Goal: Task Accomplishment & Management: Complete application form

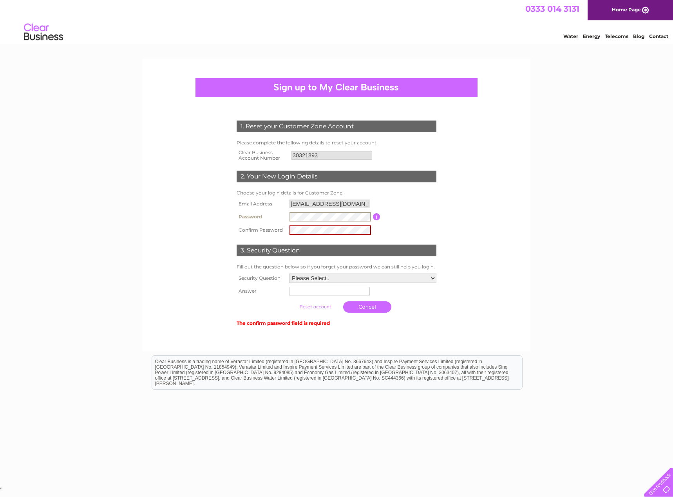
click at [255, 216] on tr "Password Password must be at least 6 characters long" at bounding box center [337, 216] width 204 height 13
click at [352, 279] on select "Please Select.. In what town or city was your first job? In what town or city d…" at bounding box center [362, 278] width 147 height 9
select select "5"
click at [288, 274] on select "Please Select.. In what town or city was your first job? In what town or city d…" at bounding box center [362, 279] width 148 height 10
click at [313, 295] on input "text" at bounding box center [328, 292] width 81 height 9
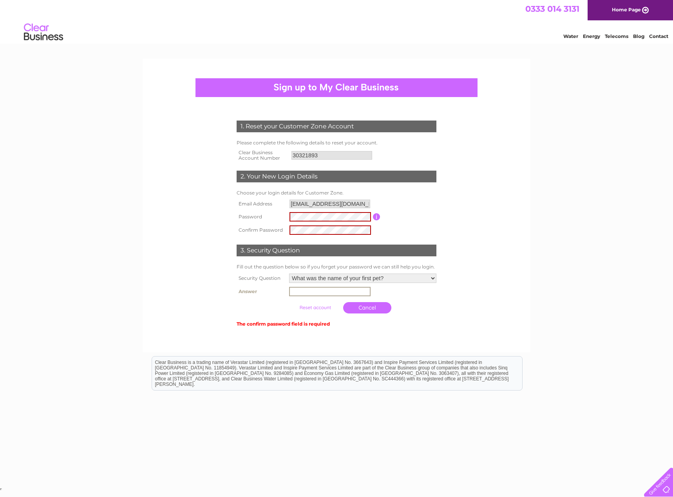
type input "Kaiser"
click at [475, 329] on form "1. Reset your Customer Zone Account Please complete the following details to re…" at bounding box center [336, 225] width 373 height 240
click at [465, 198] on form "1. Reset your Customer Zone Account Please complete the following details to re…" at bounding box center [336, 224] width 373 height 239
click at [378, 216] on input "button" at bounding box center [376, 216] width 7 height 7
click at [591, 156] on div "1. Reset your Customer Zone Account Please complete the following details to re…" at bounding box center [336, 272] width 673 height 427
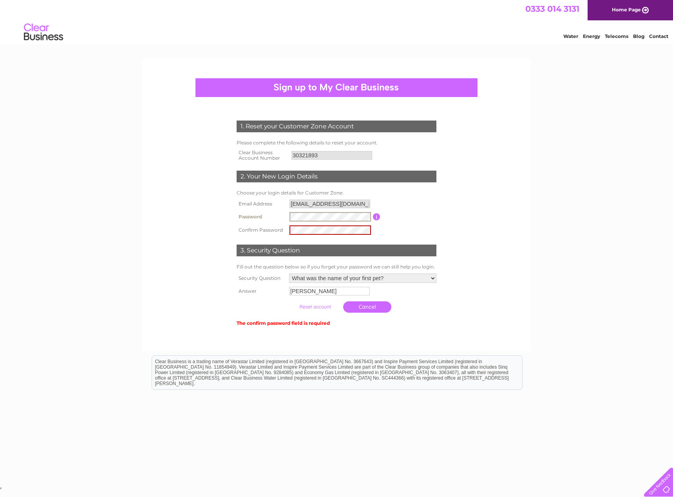
click at [234, 216] on div "1. Reset your Customer Zone Account Please complete the following details to re…" at bounding box center [337, 220] width 236 height 215
click at [245, 228] on tr "Confirm Password" at bounding box center [337, 230] width 204 height 13
click at [459, 215] on form "1. Reset your Customer Zone Account Please complete the following details to re…" at bounding box center [336, 224] width 373 height 239
click at [377, 217] on input "button" at bounding box center [376, 216] width 7 height 7
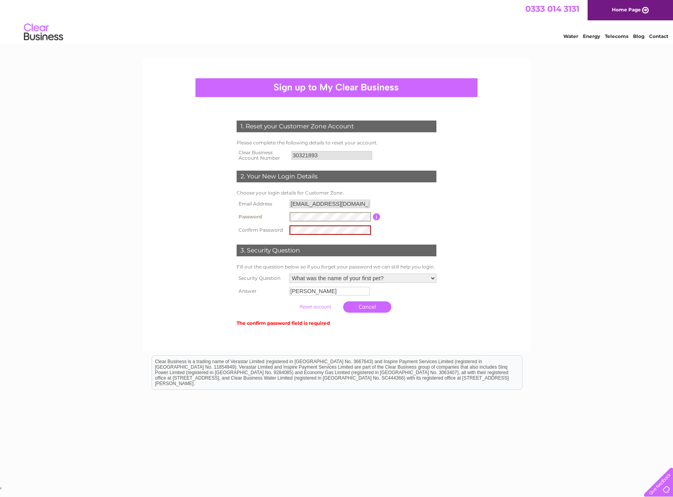
click at [244, 217] on tr "Password Password must be at least 6 characters long" at bounding box center [337, 216] width 204 height 13
click at [572, 208] on div "1. Reset your Customer Zone Account Please complete the following details to re…" at bounding box center [336, 272] width 673 height 427
click at [223, 217] on div "1. Reset your Customer Zone Account Please complete the following details to re…" at bounding box center [337, 220] width 236 height 215
click at [510, 240] on form "1. Reset your Customer Zone Account Please complete the following details to re…" at bounding box center [336, 224] width 373 height 239
click at [488, 304] on form "1. Reset your Customer Zone Account Please complete the following details to re…" at bounding box center [336, 224] width 373 height 239
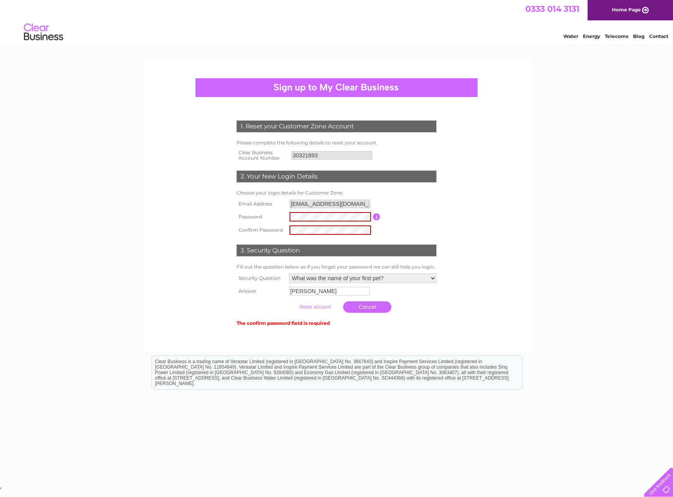
click at [481, 194] on form "1. Reset your Customer Zone Account Please complete the following details to re…" at bounding box center [336, 224] width 373 height 239
click at [287, 322] on td "The confirm password field is required" at bounding box center [337, 322] width 204 height 11
click at [267, 233] on th "Confirm Password" at bounding box center [261, 230] width 53 height 13
click at [215, 218] on form "1. Reset your Customer Zone Account Please complete the following details to re…" at bounding box center [336, 224] width 373 height 239
click at [471, 203] on form "1. Reset your Customer Zone Account Please complete the following details to re…" at bounding box center [336, 224] width 373 height 239
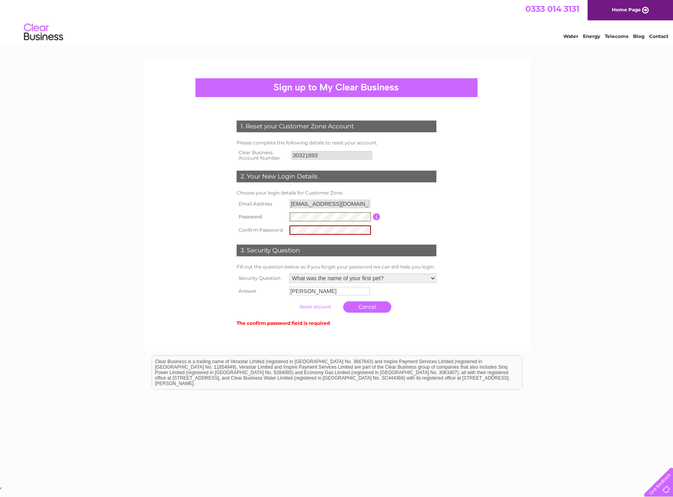
click at [219, 218] on div "1. Reset your Customer Zone Account Please complete the following details to re…" at bounding box center [337, 220] width 236 height 215
click at [222, 237] on div "1. Reset your Customer Zone Account Please complete the following details to re…" at bounding box center [337, 220] width 236 height 215
click at [520, 195] on form "1. Reset your Customer Zone Account Please complete the following details to re…" at bounding box center [336, 224] width 373 height 239
click at [526, 237] on div "1. Reset your Customer Zone Account Please complete the following details to re…" at bounding box center [337, 205] width 388 height 293
click at [260, 326] on td "The confirm password field is required" at bounding box center [337, 322] width 204 height 11
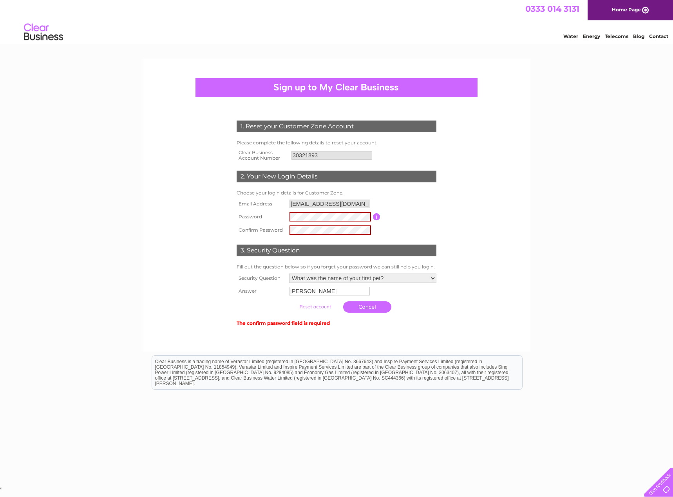
click at [340, 326] on td "The confirm password field is required" at bounding box center [337, 322] width 204 height 11
click at [277, 218] on tr "Password Password must be at least 6 characters long" at bounding box center [337, 216] width 204 height 13
click at [275, 213] on tr "Password Password must be at least 6 characters long" at bounding box center [337, 216] width 204 height 13
click at [452, 225] on div "1. Reset your Customer Zone Account Please complete the following details to re…" at bounding box center [337, 220] width 236 height 215
click at [398, 225] on table "Email Address accounts@stanmorehospitality.co.uk Password Password must be at l…" at bounding box center [337, 217] width 204 height 39
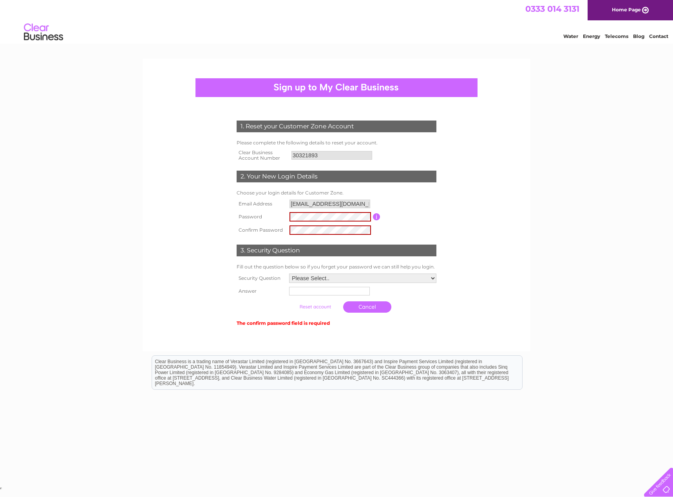
click at [375, 217] on input "button" at bounding box center [376, 216] width 7 height 7
click at [398, 219] on div "Password must be at least 6 characters long" at bounding box center [415, 221] width 67 height 19
click at [332, 276] on select "Please Select.. In what town or city was your first job? In what town or city d…" at bounding box center [362, 279] width 148 height 10
select select "5"
click at [288, 274] on select "Please Select.. In what town or city was your first job? In what town or city d…" at bounding box center [362, 279] width 148 height 10
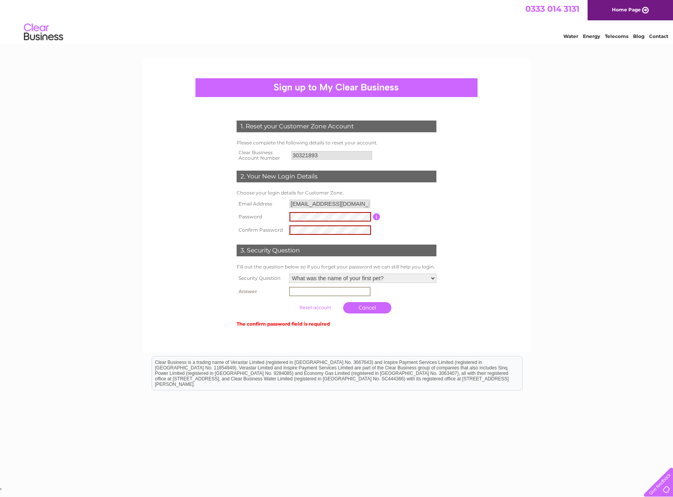
click at [315, 293] on input "text" at bounding box center [329, 291] width 81 height 9
type input "Kaiser"
drag, startPoint x: 318, startPoint y: 306, endPoint x: 332, endPoint y: 304, distance: 14.3
click at [318, 306] on input "submit" at bounding box center [315, 307] width 48 height 11
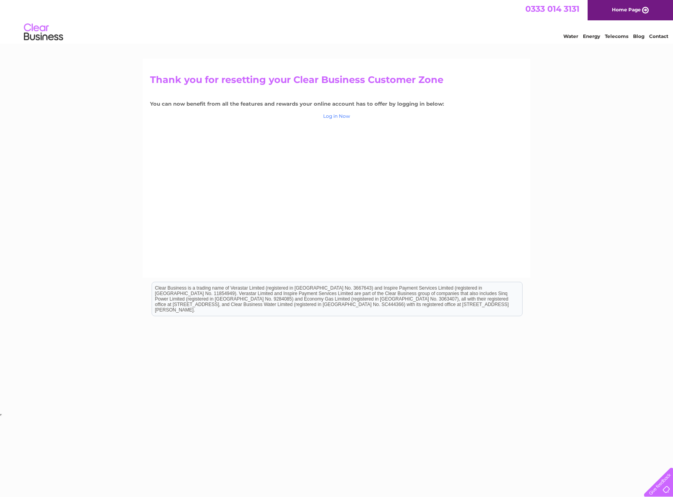
click at [340, 116] on link "Log in Now" at bounding box center [336, 116] width 27 height 6
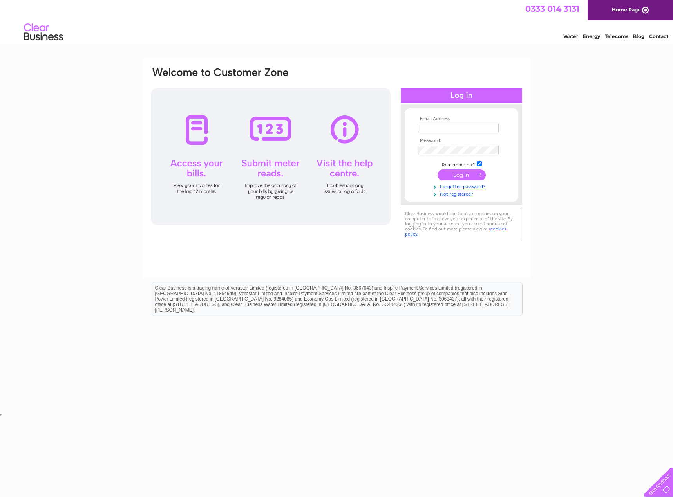
type input "accounts1@renovaregroup.com"
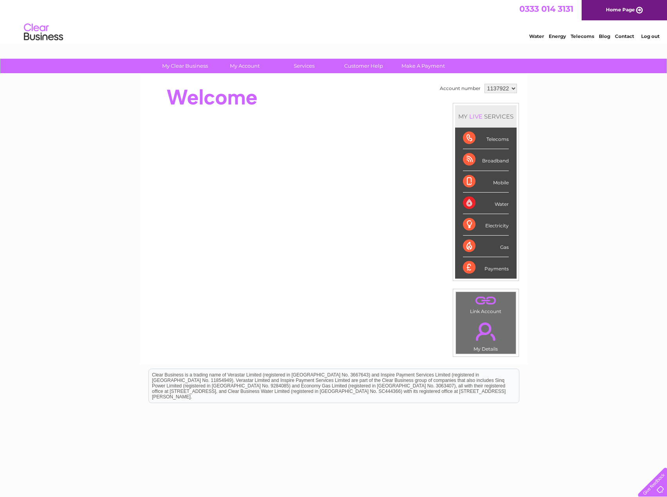
click at [647, 37] on link "Log out" at bounding box center [650, 36] width 18 height 6
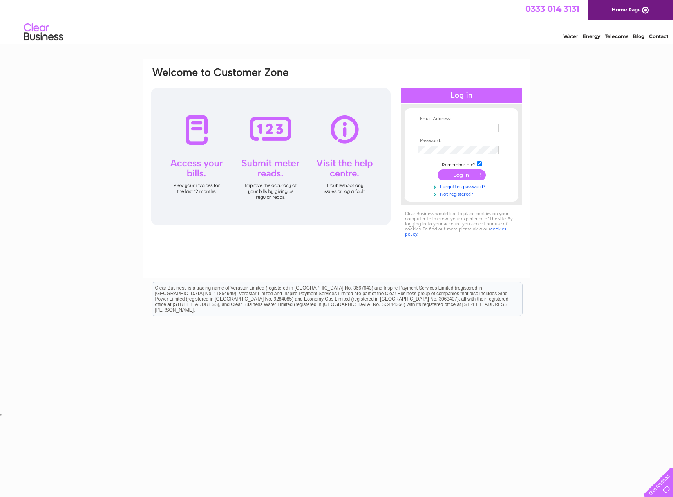
click at [607, 147] on div "Email Address: Password:" at bounding box center [336, 235] width 673 height 353
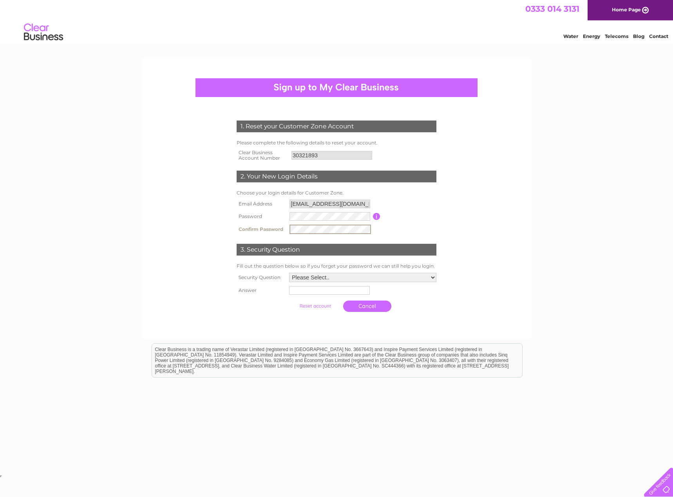
click at [488, 206] on form "1. Reset your Customer Zone Account Please complete the following details to re…" at bounding box center [336, 218] width 373 height 227
click at [341, 276] on select "Please Select.. In what town or city was your first job? In what town or city d…" at bounding box center [362, 276] width 147 height 9
select select "5"
click at [288, 273] on select "Please Select.. In what town or city was your first job? In what town or city d…" at bounding box center [362, 277] width 148 height 10
click at [332, 293] on input "text" at bounding box center [328, 290] width 81 height 9
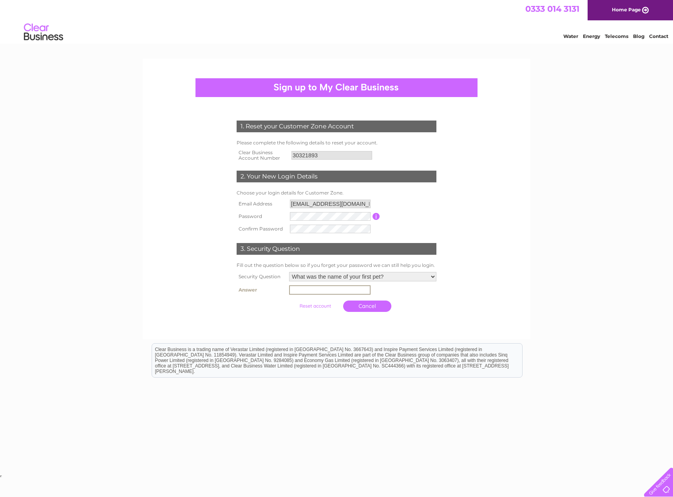
type input "Kaiser"
click at [477, 259] on form "1. Reset your Customer Zone Account Please complete the following details to re…" at bounding box center [336, 218] width 373 height 227
click at [309, 305] on input "submit" at bounding box center [315, 305] width 48 height 11
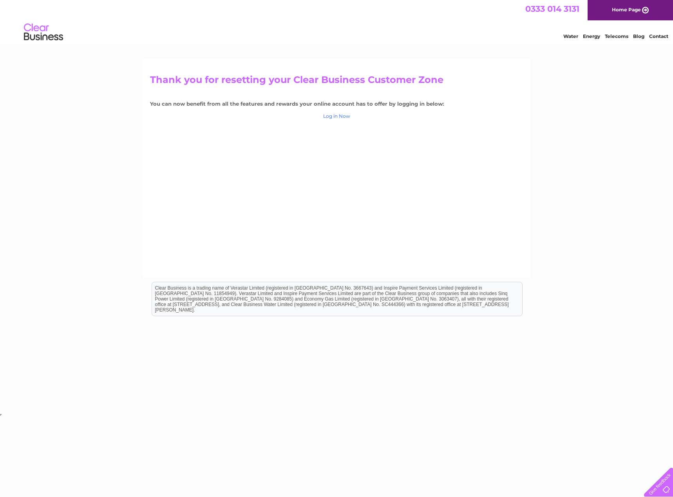
click at [341, 115] on link "Log in Now" at bounding box center [336, 116] width 27 height 6
